Goal: Task Accomplishment & Management: Manage account settings

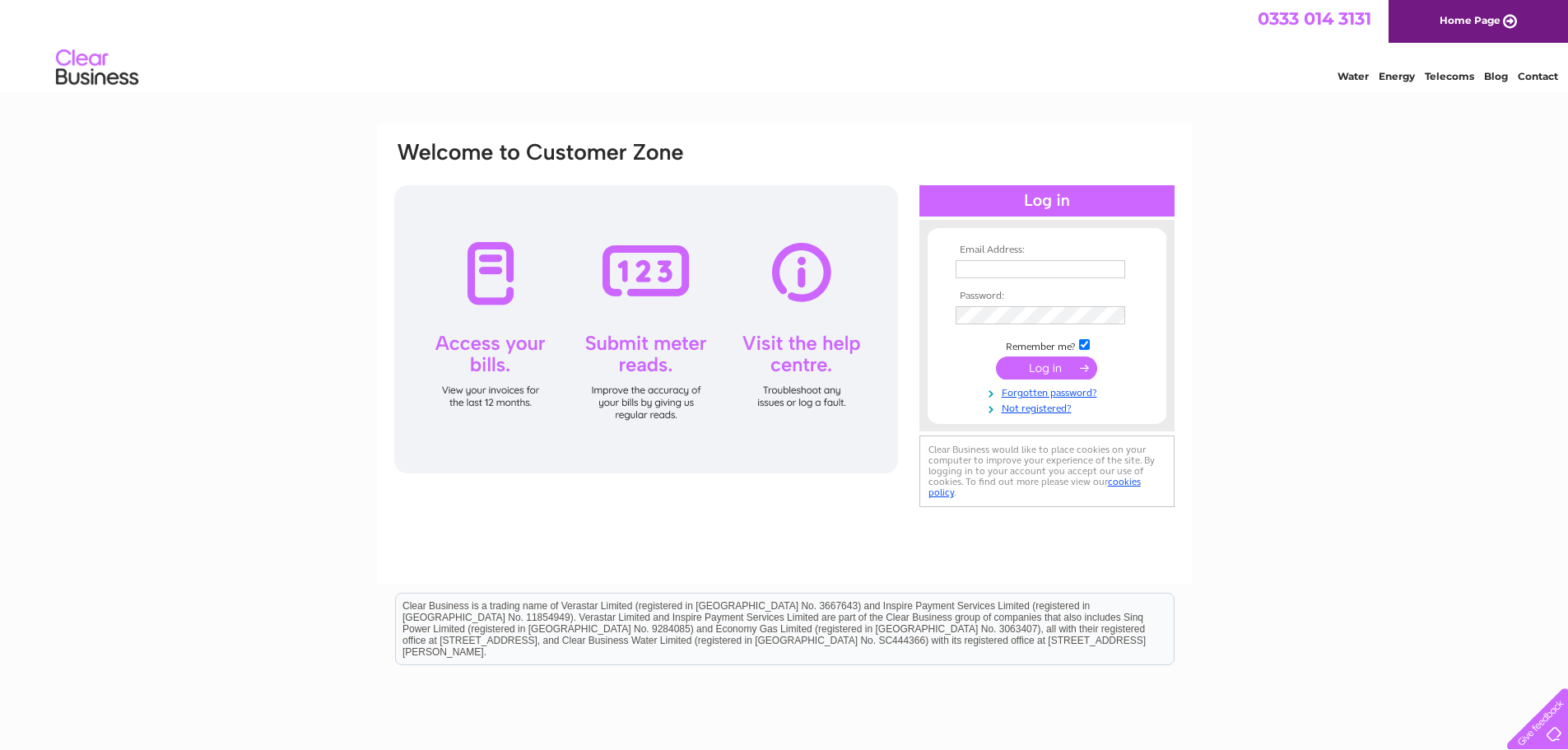
type input "jason.chong@easternhealthcare.co.uk"
click at [1038, 374] on input "submit" at bounding box center [1047, 368] width 102 height 23
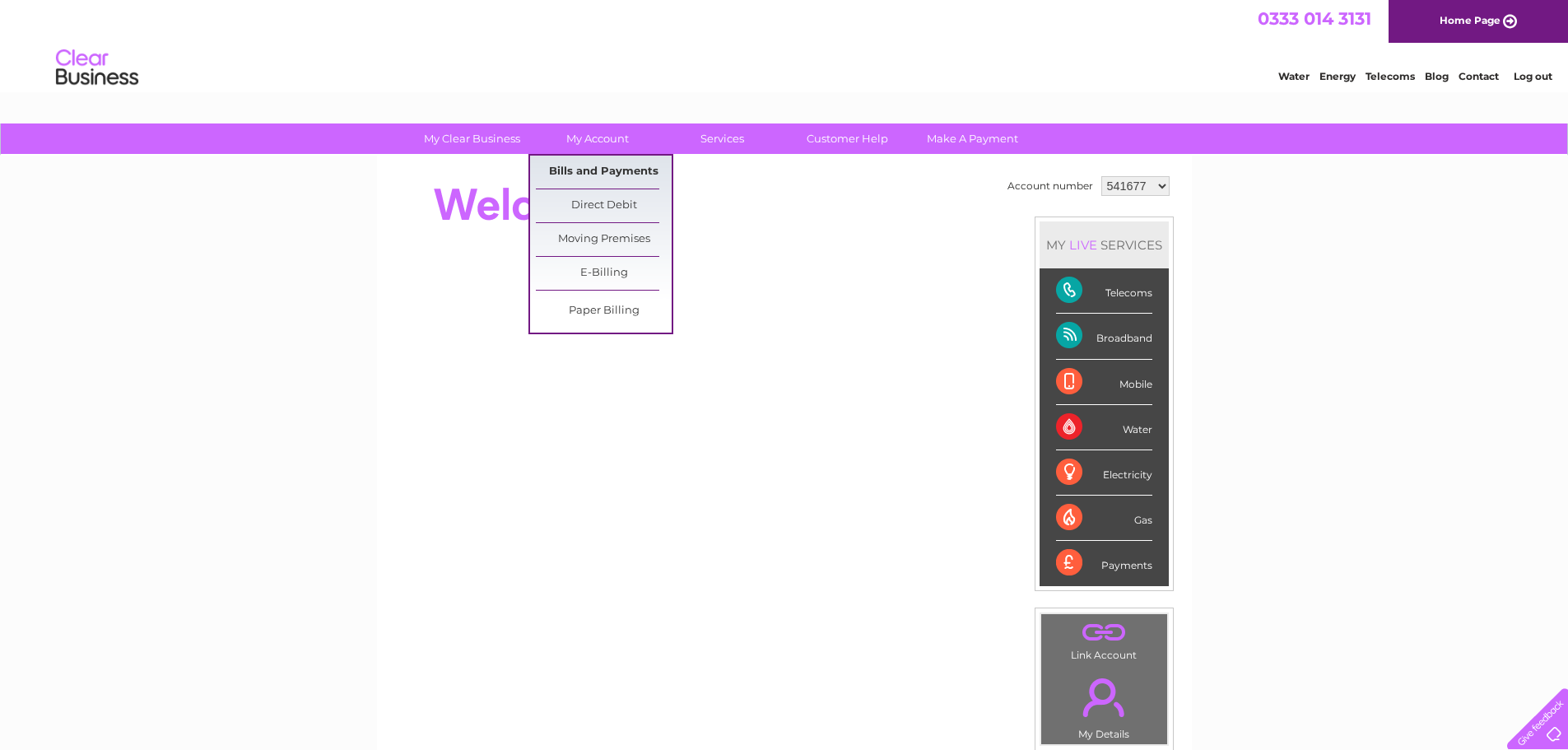
click at [592, 171] on link "Bills and Payments" at bounding box center [603, 172] width 136 height 33
click at [603, 172] on link "Bills and Payments" at bounding box center [603, 172] width 136 height 33
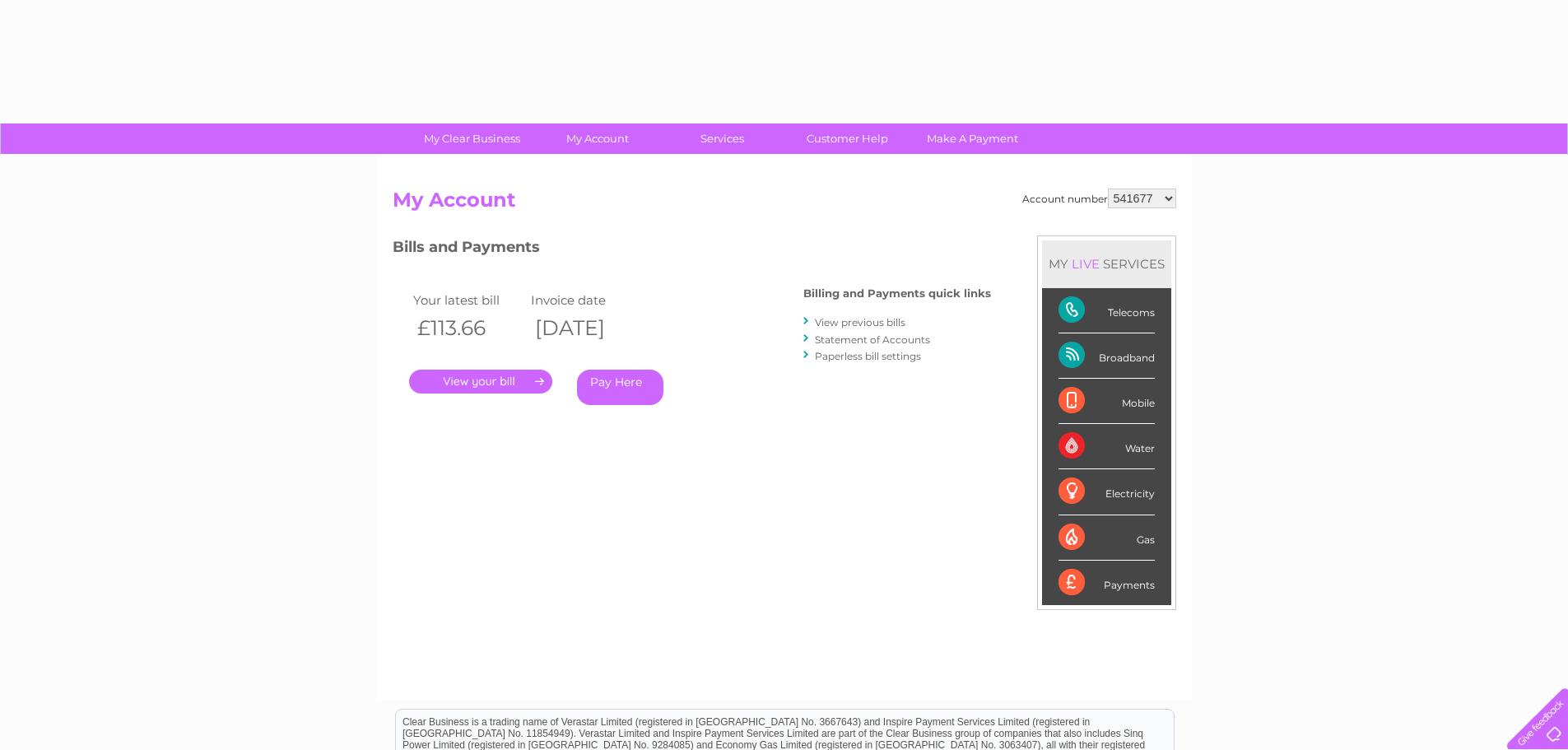
click at [468, 385] on link "." at bounding box center [480, 382] width 144 height 23
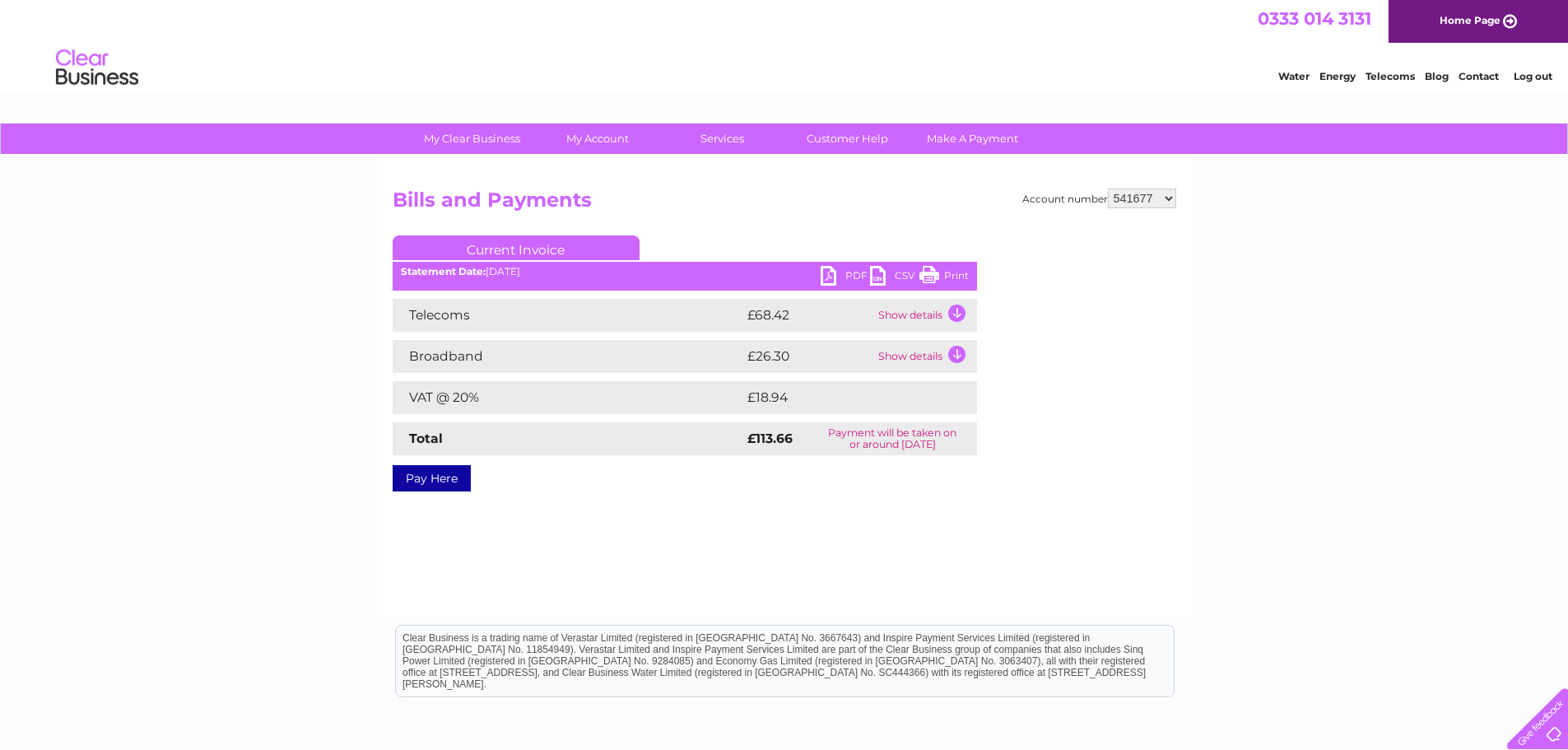
click at [842, 271] on link "PDF" at bounding box center [846, 277] width 50 height 23
click at [1167, 195] on select "541677 1150922" at bounding box center [1142, 198] width 68 height 20
select select "1150922"
click at [1109, 188] on select "541677 1150922" at bounding box center [1142, 198] width 68 height 20
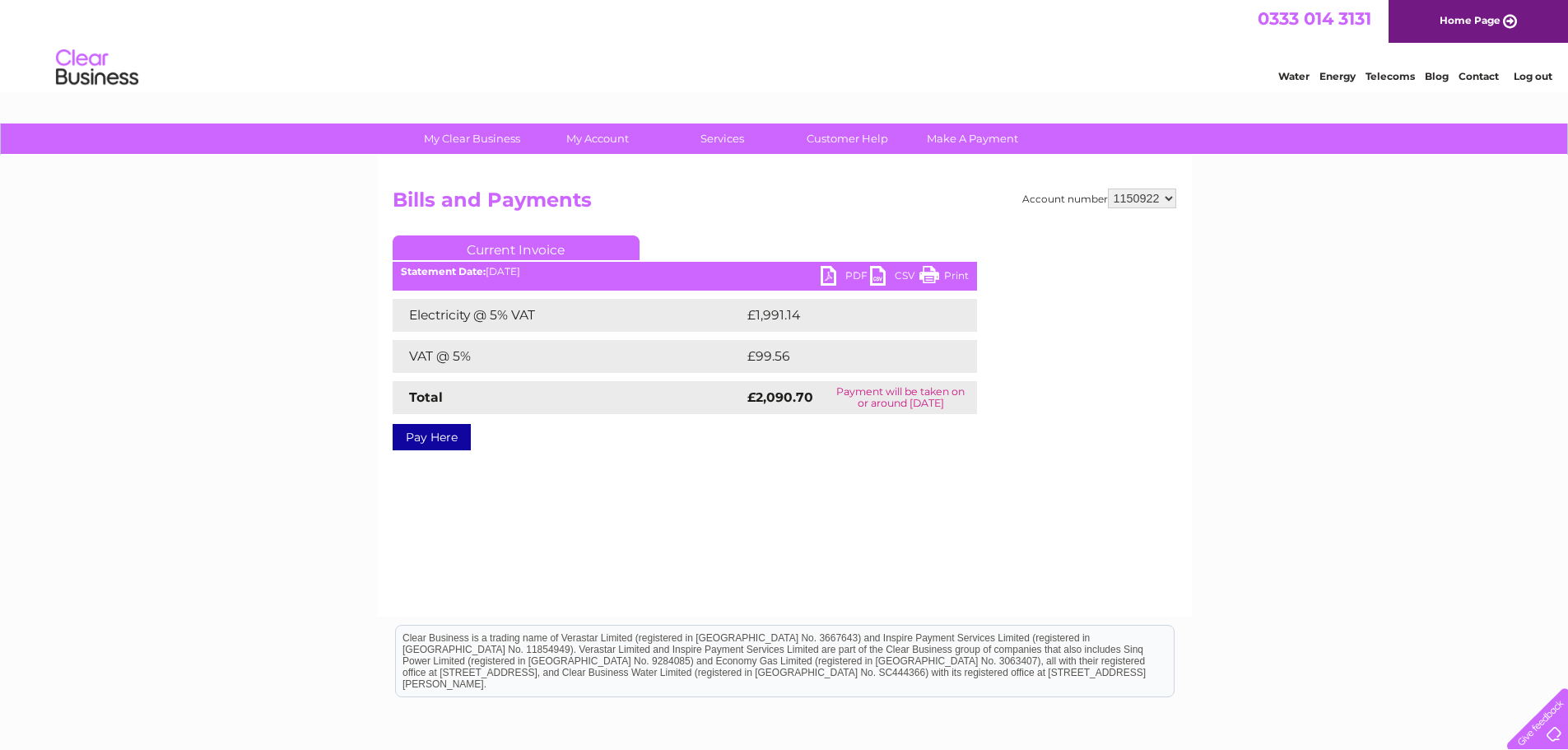
click at [837, 271] on link "PDF" at bounding box center [846, 277] width 50 height 23
